Goal: Task Accomplishment & Management: Use online tool/utility

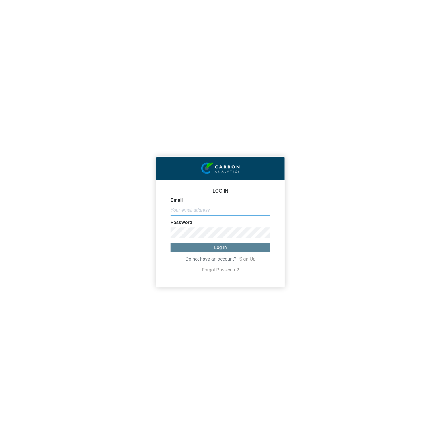
click at [248, 213] on input "Email" at bounding box center [221, 210] width 100 height 11
paste input "[PERSON_NAME][EMAIL_ADDRESS][DOMAIN_NAME]"
type input "[PERSON_NAME][EMAIL_ADDRESS][DOMAIN_NAME]"
click at [229, 248] on button "Log in" at bounding box center [221, 247] width 100 height 9
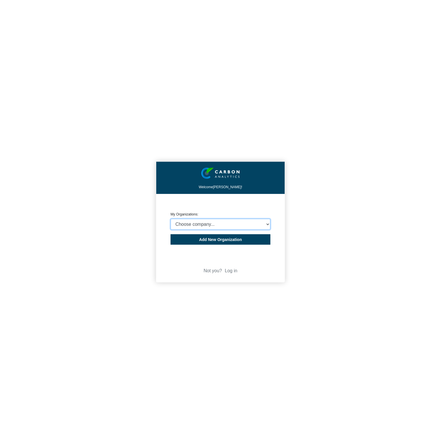
select select "4403414"
click at [171, 219] on select "Choose company... CARBON ANALYTICS LIMITED test6 Nekton Capital Limited Pacha S…" at bounding box center [221, 224] width 100 height 11
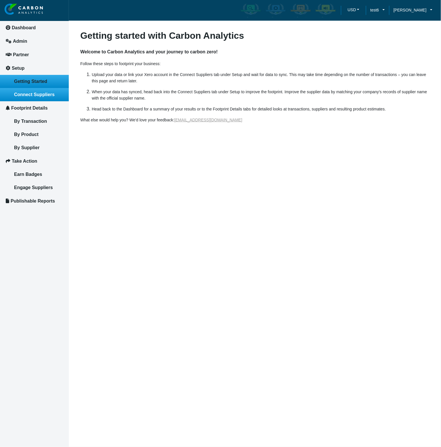
click at [46, 96] on span "Connect Suppliers" at bounding box center [34, 94] width 40 height 5
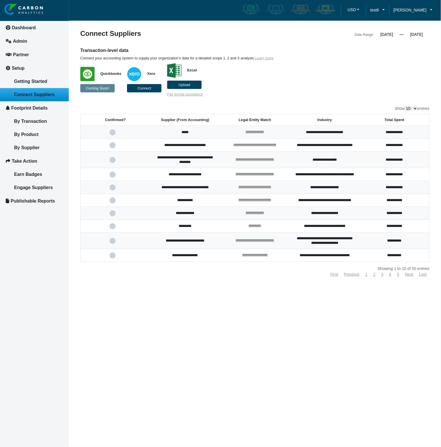
select select "100"
click at [405, 106] on select "10 25 50 100" at bounding box center [411, 108] width 13 height 5
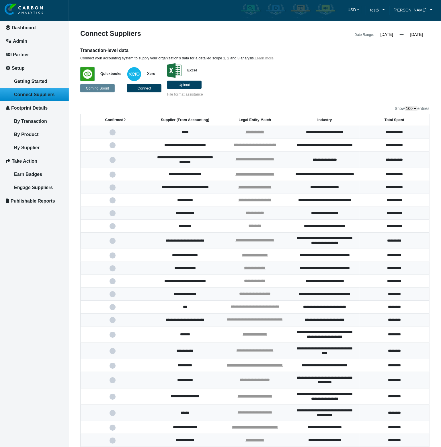
click at [201, 120] on th "Supplier (From Accounting)" at bounding box center [185, 120] width 70 height 12
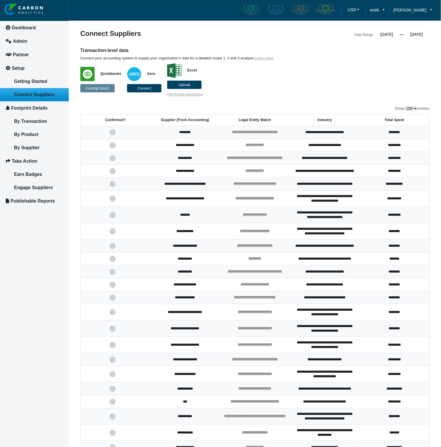
click at [112, 217] on span at bounding box center [116, 215] width 12 height 4
click at [0, 0] on input "checkbox" at bounding box center [0, 0] width 0 height 0
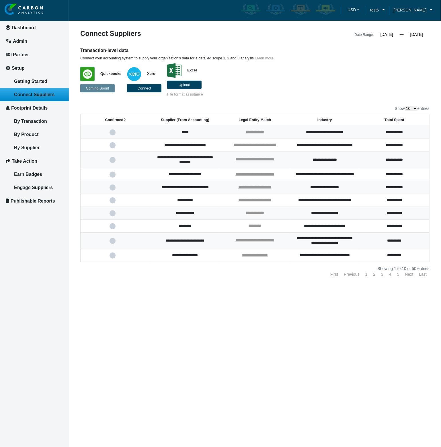
select select "100"
click at [405, 106] on select "10 25 50 100" at bounding box center [411, 108] width 13 height 5
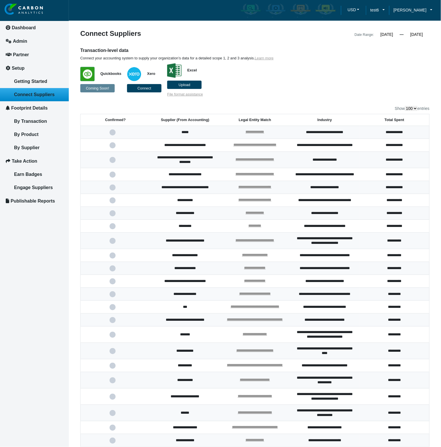
click at [205, 119] on th "Supplier (From Accounting)" at bounding box center [185, 120] width 70 height 12
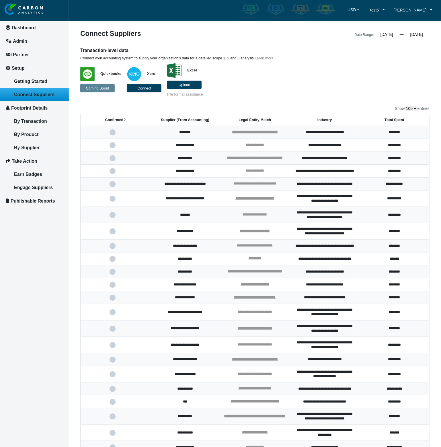
click at [113, 217] on span at bounding box center [116, 215] width 12 height 4
click at [0, 0] on input "checkbox" at bounding box center [0, 0] width 0 height 0
click at [36, 83] on span "Getting Started" at bounding box center [30, 81] width 33 height 5
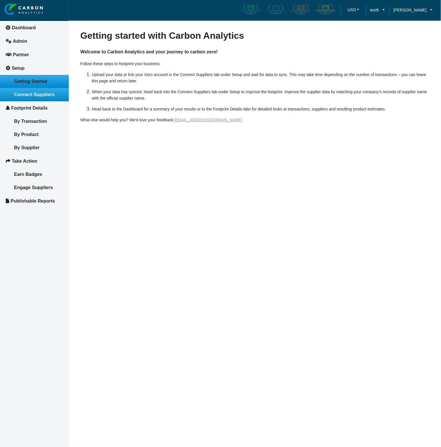
click at [38, 95] on span "Connect Suppliers" at bounding box center [34, 94] width 40 height 5
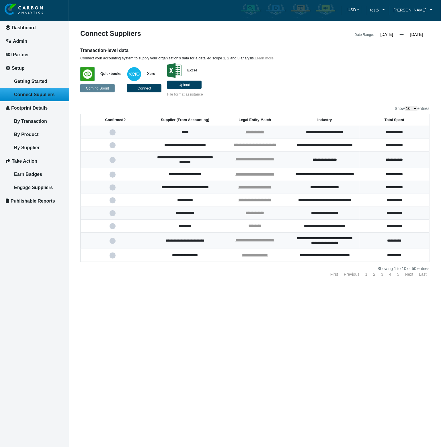
select select "100"
click at [405, 106] on select "10 25 50 100" at bounding box center [411, 108] width 13 height 5
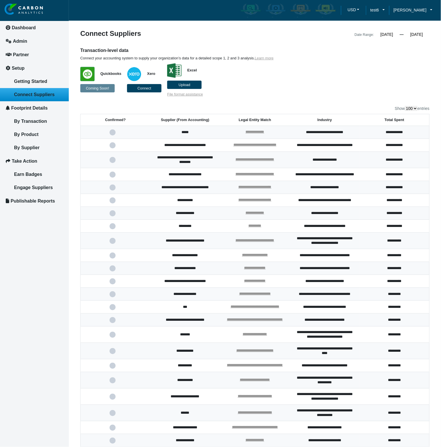
click at [212, 119] on th "Supplier (From Accounting)" at bounding box center [185, 120] width 70 height 12
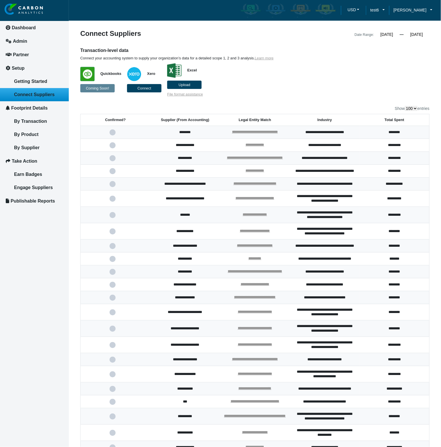
click at [112, 217] on span at bounding box center [116, 215] width 12 height 4
click at [0, 0] on input "checkbox" at bounding box center [0, 0] width 0 height 0
click at [41, 82] on span "Getting Started" at bounding box center [30, 81] width 33 height 5
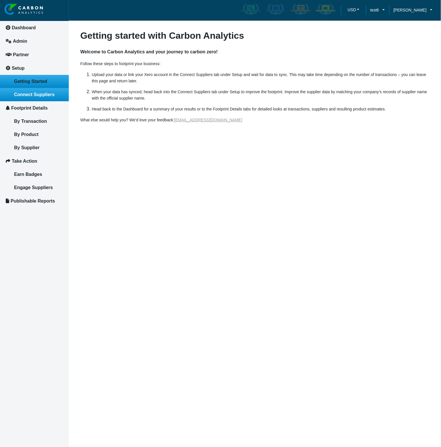
click at [43, 96] on span "Connect Suppliers" at bounding box center [34, 94] width 40 height 5
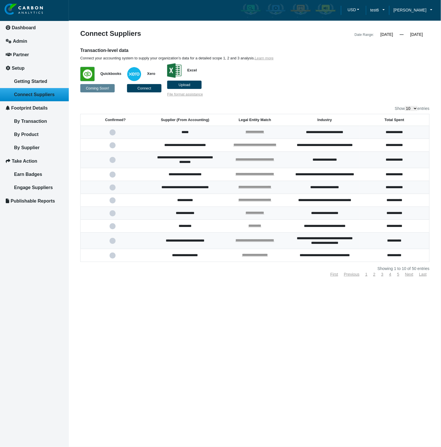
click at [214, 120] on th "Supplier (From Accounting)" at bounding box center [185, 120] width 70 height 12
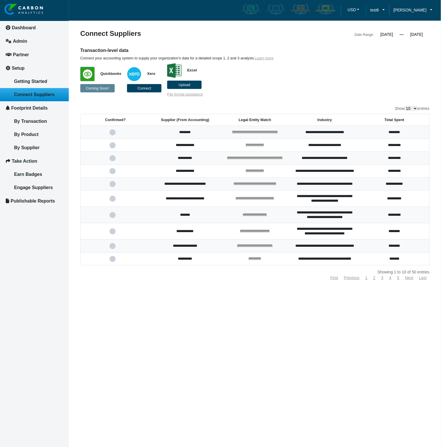
click at [194, 87] on label "Upload" at bounding box center [184, 85] width 34 height 8
click at [0, 0] on input "Upload" at bounding box center [0, 0] width 0 height 0
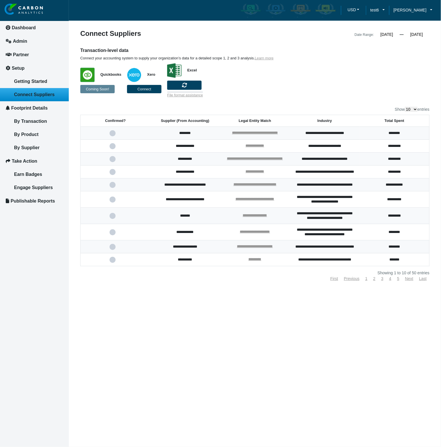
click at [328, 80] on p "Quickbooks Coming Soon! Xero Connect Excel File format assistance" at bounding box center [210, 79] width 260 height 37
click at [380, 90] on div "Transaction-level data Connect your accounting system to supply your organizati…" at bounding box center [255, 72] width 358 height 50
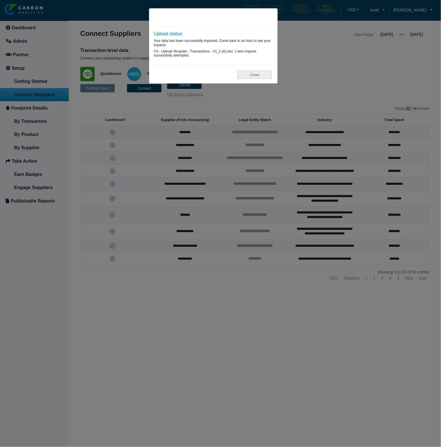
click at [247, 77] on button "Close" at bounding box center [255, 75] width 34 height 8
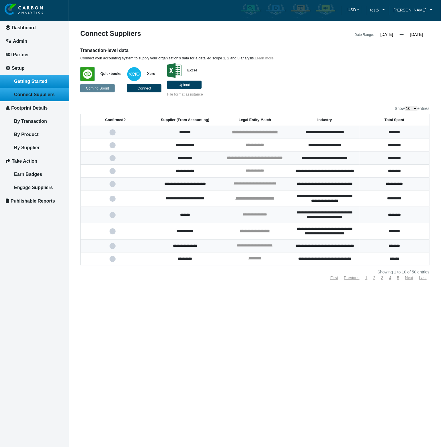
click at [43, 87] on link "Getting Started" at bounding box center [34, 81] width 69 height 13
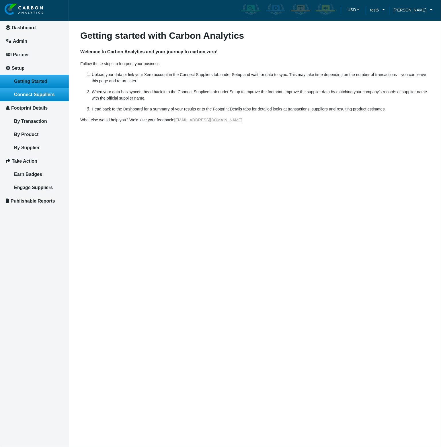
click at [45, 98] on link "Connect Suppliers" at bounding box center [34, 94] width 69 height 13
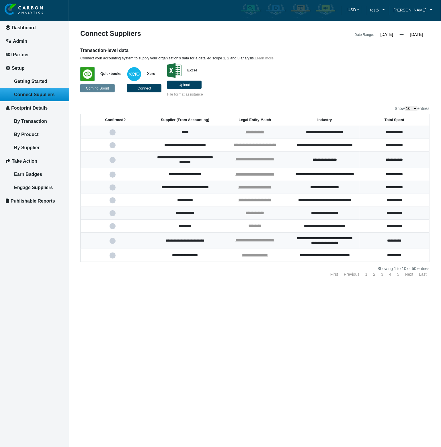
click at [211, 118] on th "Supplier (From Accounting)" at bounding box center [185, 120] width 70 height 12
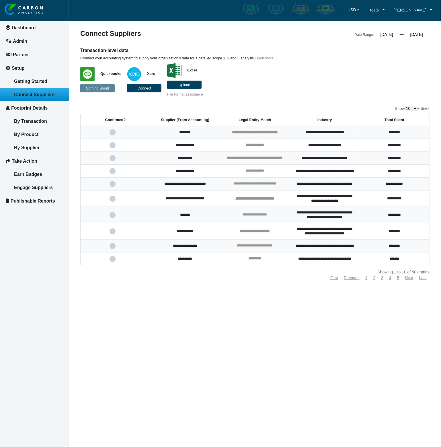
click at [226, 109] on div "Show 10 25 50 100 entries" at bounding box center [255, 108] width 350 height 5
click at [217, 120] on th "Supplier (From Accounting)" at bounding box center [185, 120] width 70 height 12
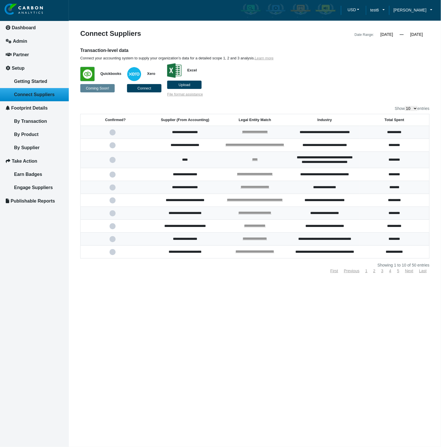
click at [217, 120] on th "Supplier (From Accounting)" at bounding box center [185, 120] width 70 height 12
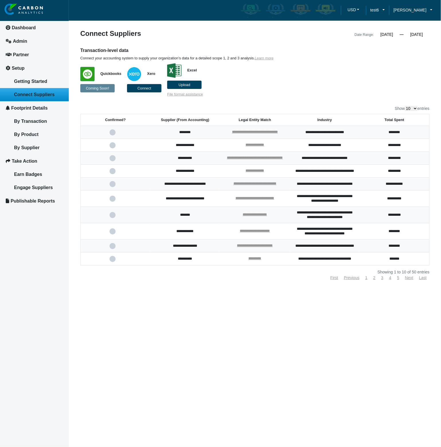
click at [392, 82] on div "Transaction-level data Connect your accounting system to supply your organizati…" at bounding box center [255, 71] width 358 height 49
click at [114, 217] on span at bounding box center [116, 215] width 12 height 4
click at [0, 0] on input "checkbox" at bounding box center [0, 0] width 0 height 0
click at [112, 217] on span at bounding box center [116, 215] width 12 height 4
click at [0, 0] on input "checkbox" at bounding box center [0, 0] width 0 height 0
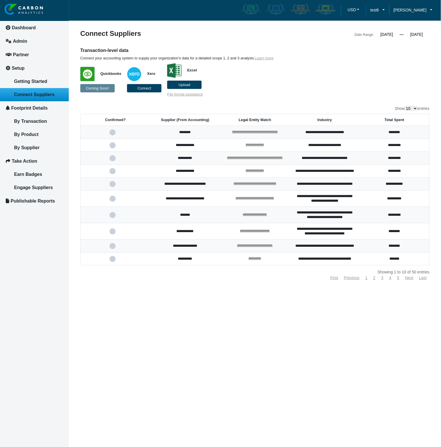
click at [139, 280] on div "First Previous 1 2 3 4 5 Next Last" at bounding box center [255, 278] width 350 height 4
click at [193, 345] on article "**********" at bounding box center [255, 223] width 372 height 447
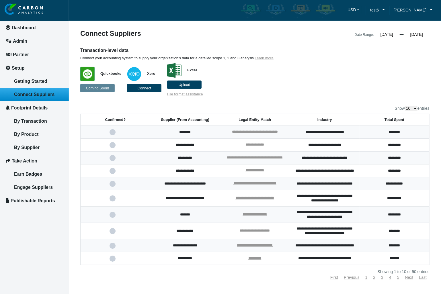
click at [114, 217] on span at bounding box center [116, 215] width 12 height 4
click at [0, 0] on input "checkbox" at bounding box center [0, 0] width 0 height 0
click at [112, 217] on span at bounding box center [116, 215] width 12 height 4
click at [0, 0] on input "checkbox" at bounding box center [0, 0] width 0 height 0
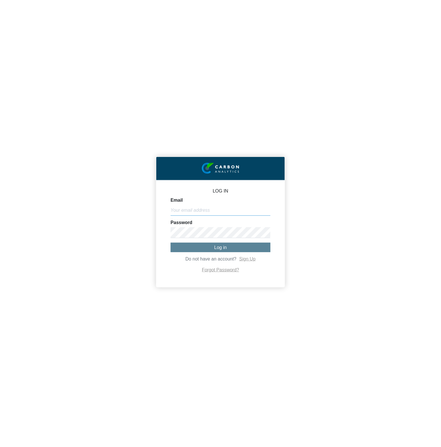
click at [230, 206] on input "Email" at bounding box center [221, 210] width 100 height 11
paste input "[PERSON_NAME][EMAIL_ADDRESS][DOMAIN_NAME]"
type input "[PERSON_NAME][EMAIL_ADDRESS][DOMAIN_NAME]"
click at [240, 247] on button "Log in" at bounding box center [221, 247] width 100 height 9
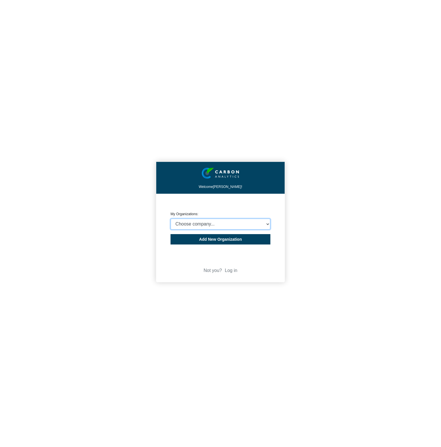
select select "4403414"
click at [171, 219] on select "Choose company... CARBON ANALYTICS LIMITED test6 Nekton Capital Limited Pacha S…" at bounding box center [221, 224] width 100 height 11
click at [365, 243] on div "Welcome Michael Thornton! CREATE ORGANIZATION My Organizations: Choose company.…" at bounding box center [220, 223] width 441 height 447
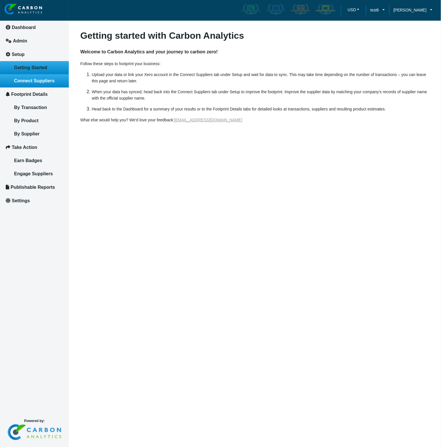
click at [38, 84] on link "Connect Suppliers" at bounding box center [34, 80] width 69 height 13
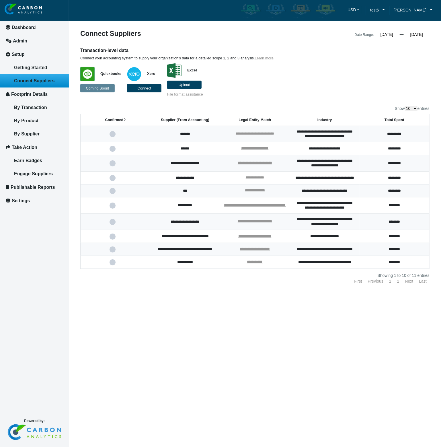
click at [113, 136] on span at bounding box center [116, 134] width 12 height 4
click at [0, 0] on input "checkbox" at bounding box center [0, 0] width 0 height 0
click at [297, 333] on article "**********" at bounding box center [255, 223] width 372 height 447
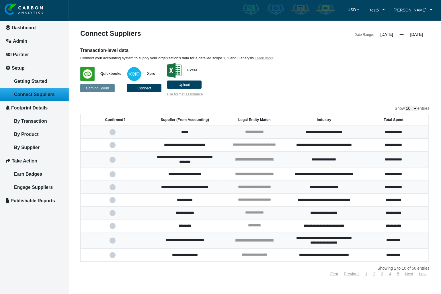
click at [215, 119] on th "Supplier (From Accounting)" at bounding box center [185, 120] width 70 height 12
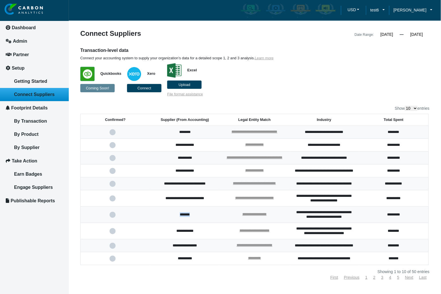
drag, startPoint x: 197, startPoint y: 230, endPoint x: 175, endPoint y: 231, distance: 21.5
click at [175, 223] on td "*******" at bounding box center [185, 215] width 70 height 16
copy td "*******"
click at [113, 217] on span at bounding box center [116, 215] width 12 height 4
click at [0, 0] on input "checkbox" at bounding box center [0, 0] width 0 height 0
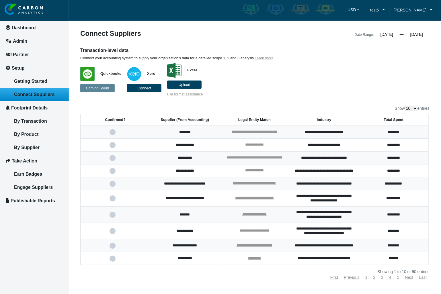
click at [187, 85] on span "Upload" at bounding box center [185, 85] width 12 height 4
click at [0, 0] on input "Upload" at bounding box center [0, 0] width 0 height 0
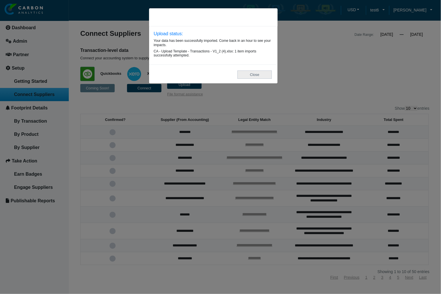
click at [259, 77] on button "Close" at bounding box center [255, 75] width 34 height 8
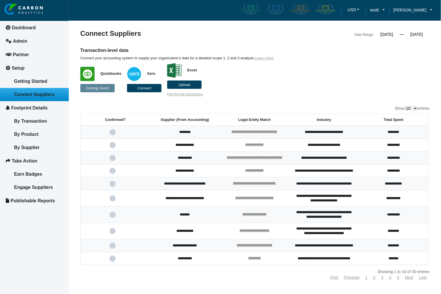
click at [111, 217] on span at bounding box center [116, 215] width 12 height 4
click at [0, 0] on input "checkbox" at bounding box center [0, 0] width 0 height 0
click at [113, 217] on span at bounding box center [116, 215] width 12 height 4
click at [0, 0] on input "checkbox" at bounding box center [0, 0] width 0 height 0
click at [114, 217] on span at bounding box center [116, 215] width 12 height 4
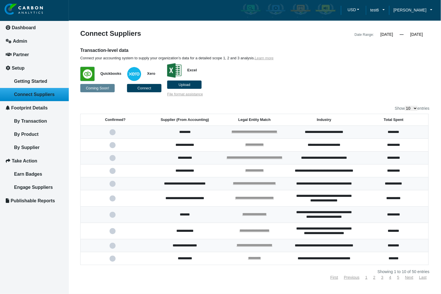
click at [0, 0] on input "checkbox" at bounding box center [0, 0] width 0 height 0
click at [37, 82] on span "Getting Started" at bounding box center [30, 81] width 33 height 5
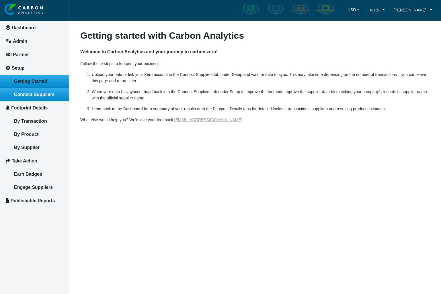
click at [37, 94] on span "Connect Suppliers" at bounding box center [34, 94] width 40 height 5
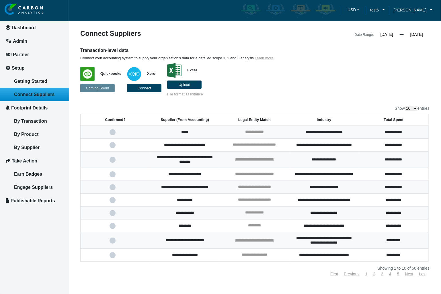
click at [209, 119] on th "Supplier (From Accounting)" at bounding box center [185, 120] width 70 height 12
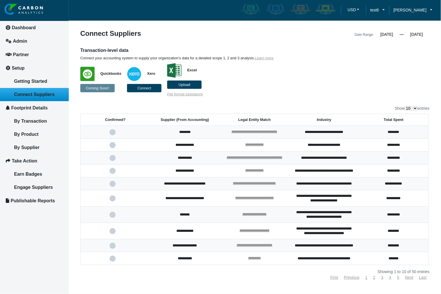
click at [305, 76] on p "Quickbooks Coming Soon! Xero Connect Excel Upload File format assistance" at bounding box center [210, 79] width 260 height 36
click at [113, 217] on span at bounding box center [116, 215] width 12 height 4
click at [0, 0] on input "checkbox" at bounding box center [0, 0] width 0 height 0
click at [114, 217] on span at bounding box center [116, 215] width 12 height 4
click at [0, 0] on input "checkbox" at bounding box center [0, 0] width 0 height 0
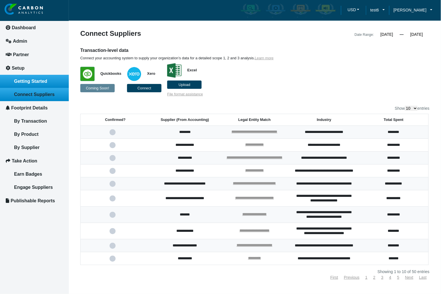
click at [40, 83] on span "Getting Started" at bounding box center [30, 81] width 33 height 5
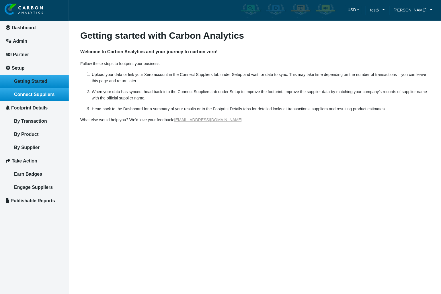
click at [47, 96] on span "Connect Suppliers" at bounding box center [34, 94] width 40 height 5
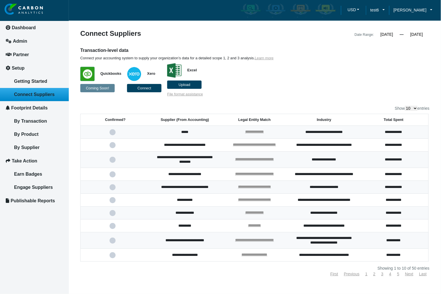
click at [218, 120] on th "Supplier (From Accounting)" at bounding box center [185, 120] width 70 height 12
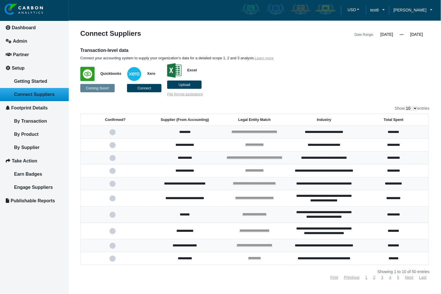
click at [112, 217] on span at bounding box center [116, 215] width 12 height 4
click at [0, 0] on input "checkbox" at bounding box center [0, 0] width 0 height 0
click at [36, 81] on span "Getting Started" at bounding box center [30, 81] width 33 height 5
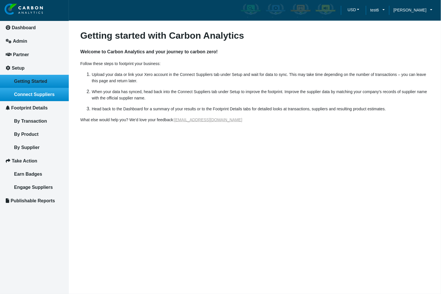
click at [41, 96] on span "Connect Suppliers" at bounding box center [34, 94] width 40 height 5
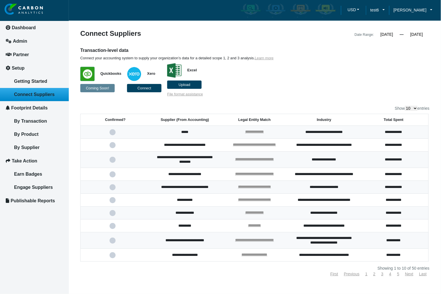
click at [218, 119] on th "Supplier (From Accounting)" at bounding box center [185, 120] width 70 height 12
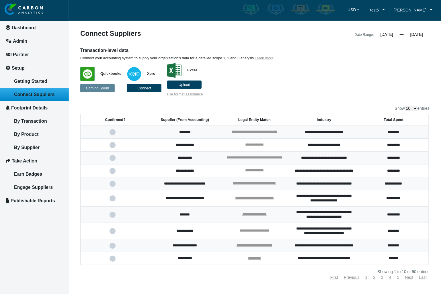
click at [113, 217] on span at bounding box center [116, 215] width 12 height 4
click at [0, 0] on input "checkbox" at bounding box center [0, 0] width 0 height 0
click at [113, 217] on span at bounding box center [116, 215] width 12 height 4
click at [0, 0] on input "checkbox" at bounding box center [0, 0] width 0 height 0
click at [36, 79] on span "Getting Started" at bounding box center [30, 81] width 33 height 5
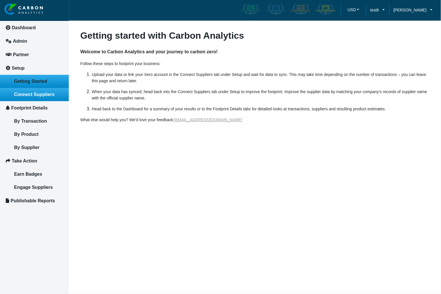
click at [41, 94] on span "Connect Suppliers" at bounding box center [34, 94] width 40 height 5
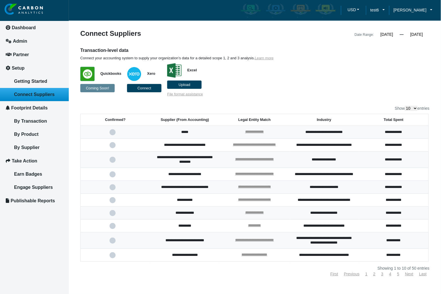
click at [216, 120] on th "Supplier (From Accounting)" at bounding box center [185, 120] width 70 height 12
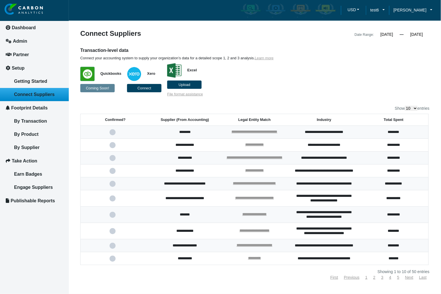
click at [112, 217] on span at bounding box center [116, 215] width 12 height 4
click at [0, 0] on input "checkbox" at bounding box center [0, 0] width 0 height 0
click at [114, 217] on span at bounding box center [116, 215] width 12 height 4
click at [0, 0] on input "checkbox" at bounding box center [0, 0] width 0 height 0
click at [190, 86] on span "Upload" at bounding box center [185, 85] width 12 height 4
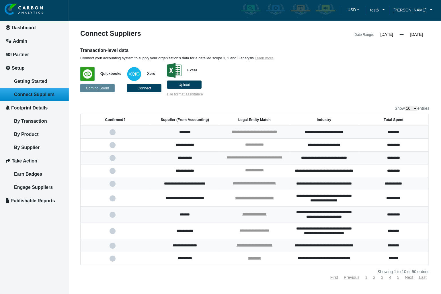
click at [0, 0] on input "Upload" at bounding box center [0, 0] width 0 height 0
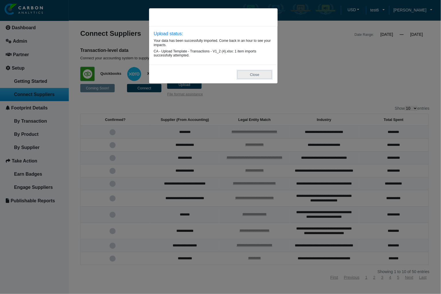
click at [267, 76] on button "Close" at bounding box center [255, 75] width 34 height 8
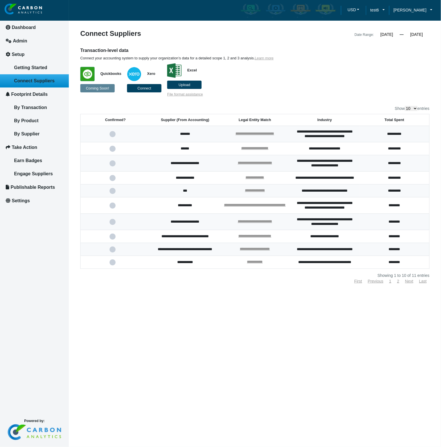
click at [111, 136] on span at bounding box center [116, 134] width 12 height 4
click at [0, 0] on input "checkbox" at bounding box center [0, 0] width 0 height 0
click at [115, 136] on span at bounding box center [116, 134] width 12 height 4
click at [0, 0] on input "checkbox" at bounding box center [0, 0] width 0 height 0
